Goal: Navigation & Orientation: Understand site structure

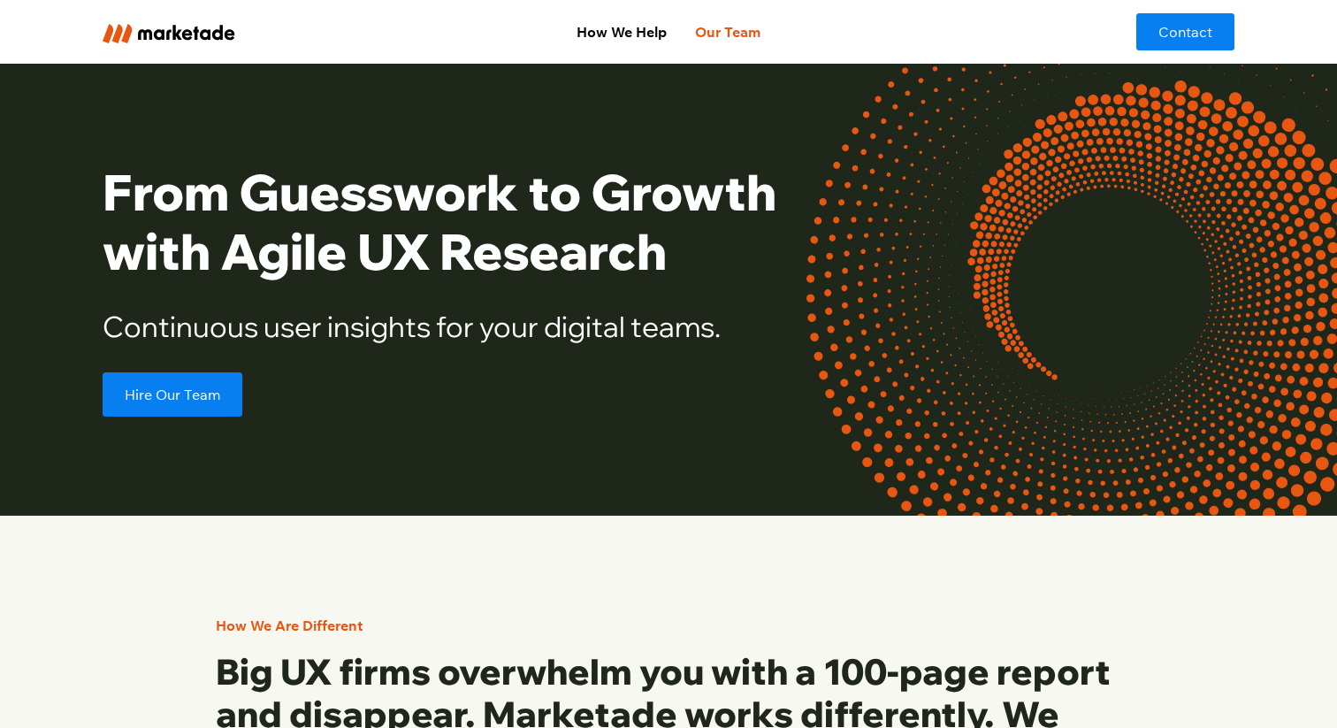
click at [715, 42] on link "Our Team" at bounding box center [728, 31] width 94 height 35
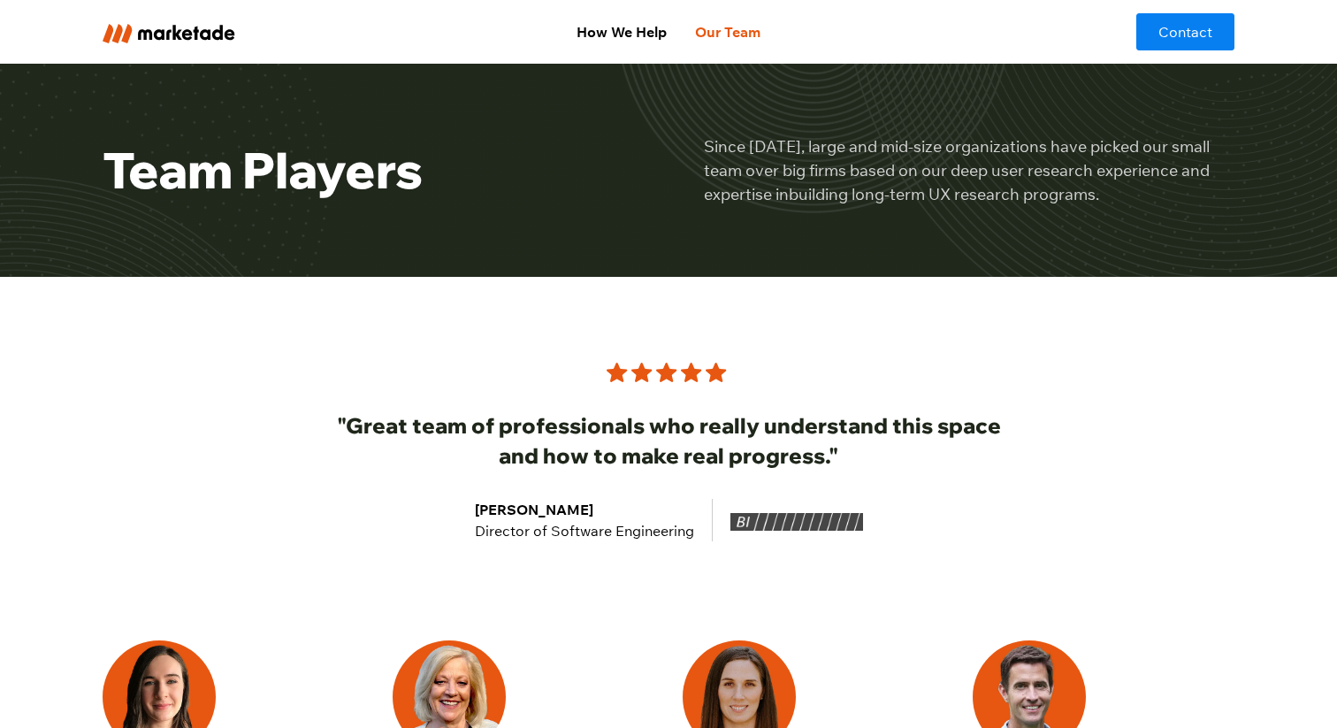
click at [191, 33] on img "home" at bounding box center [169, 33] width 133 height 19
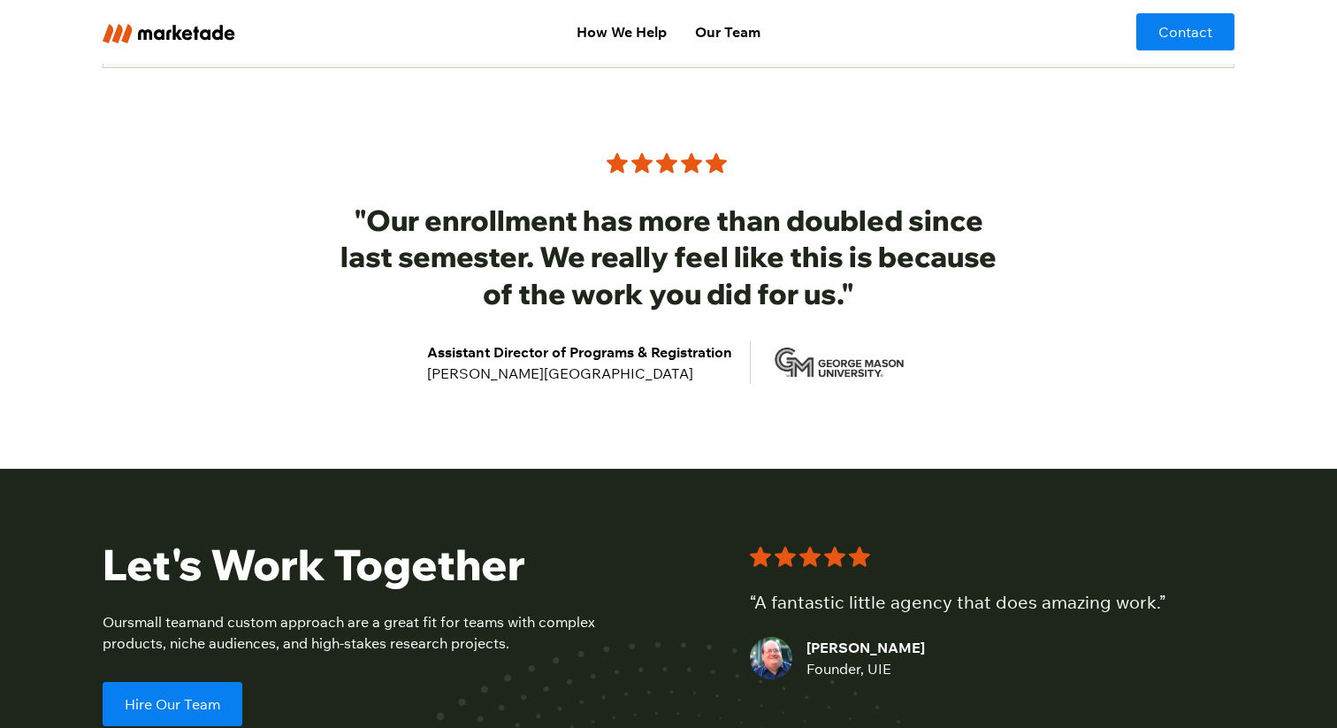
scroll to position [3640, 0]
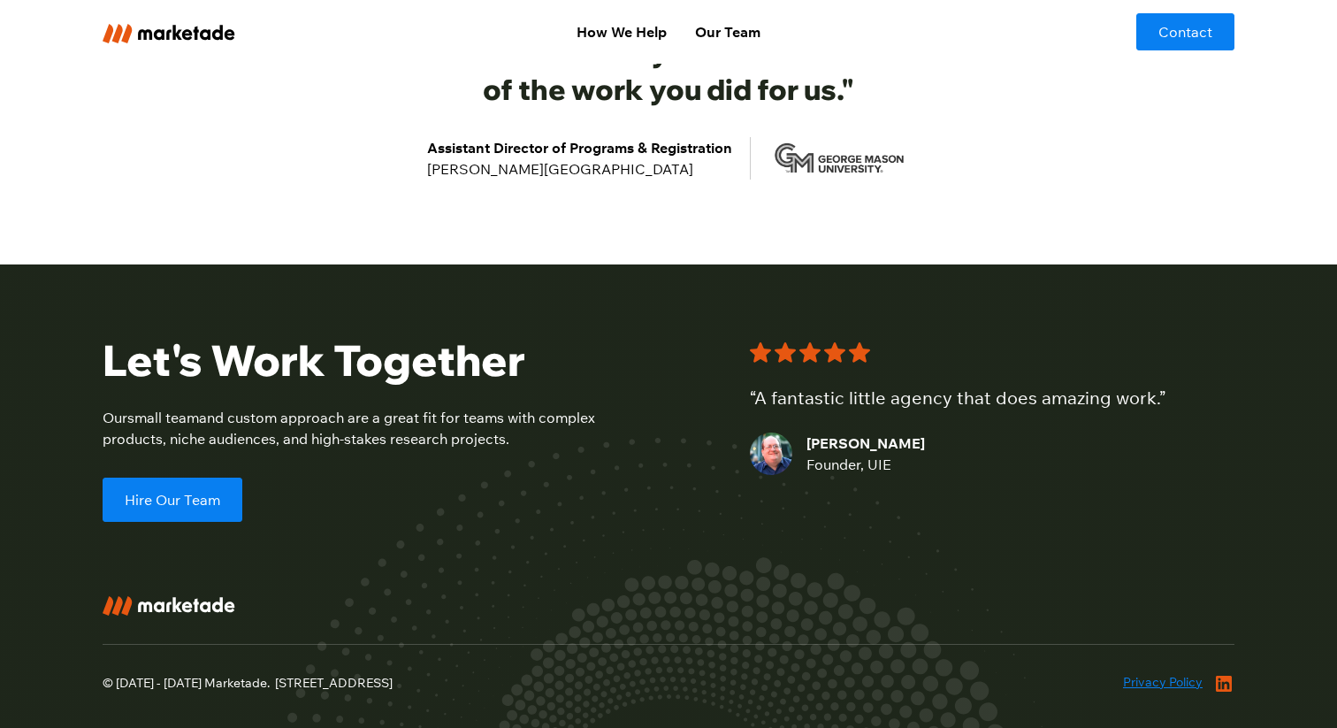
click at [1223, 675] on icon at bounding box center [1224, 683] width 16 height 16
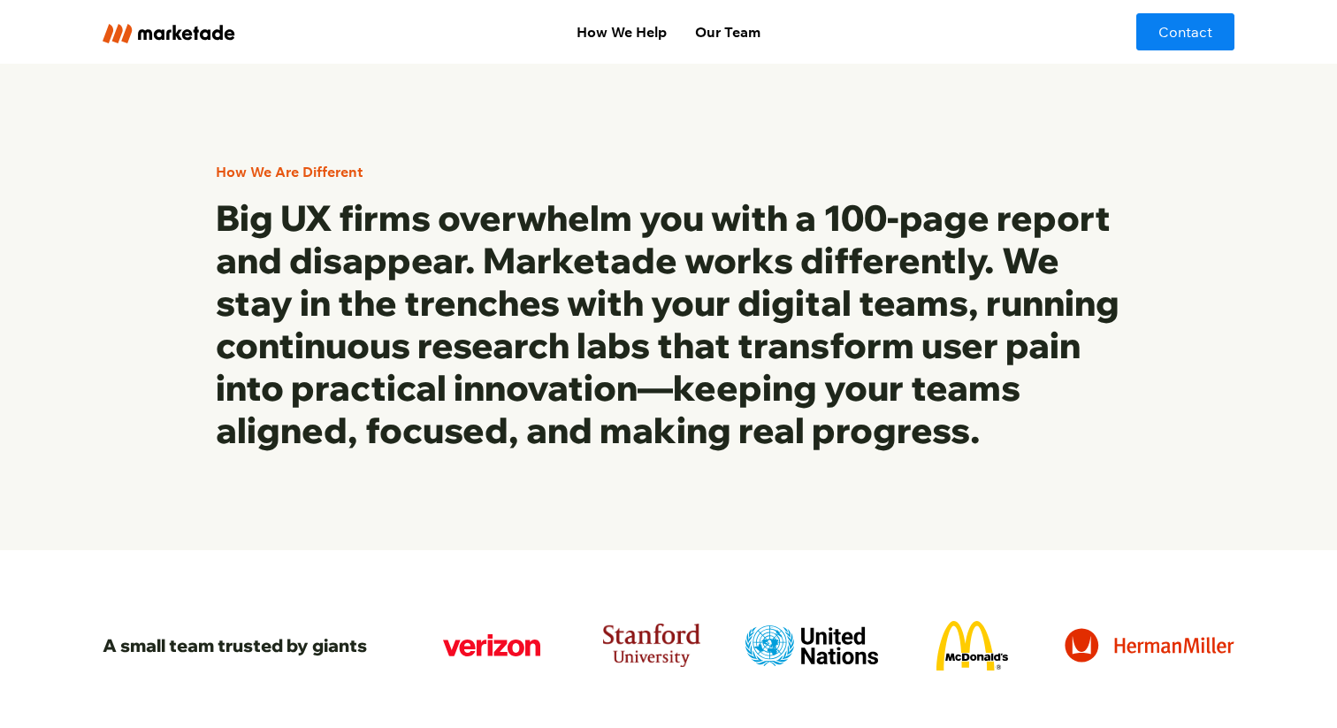
scroll to position [551, 0]
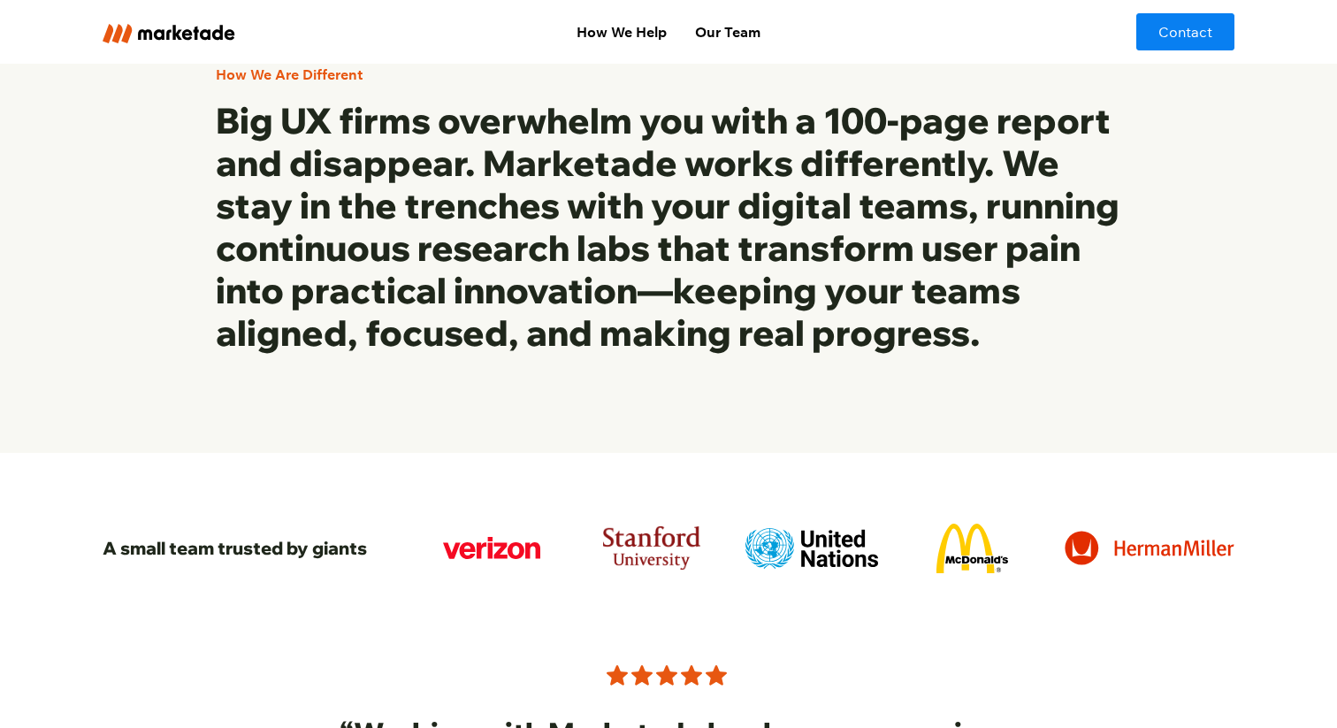
click at [415, 56] on div "How We Help Our Team Contact" at bounding box center [668, 32] width 1337 height 64
